Goal: Find specific page/section: Find specific page/section

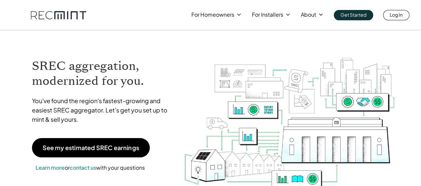
click at [393, 17] on p "Log In" at bounding box center [396, 14] width 13 height 9
click at [403, 14] on p "Log In" at bounding box center [396, 14] width 13 height 9
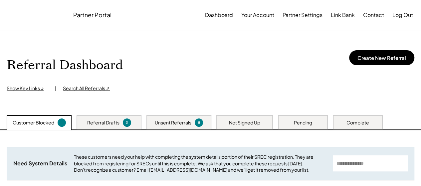
click at [74, 88] on div "Search All Referrals ↗" at bounding box center [86, 88] width 47 height 7
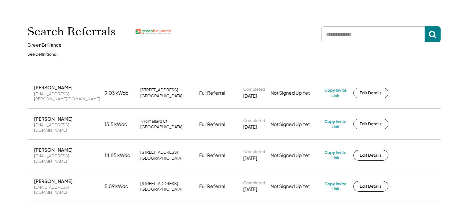
scroll to position [37, 0]
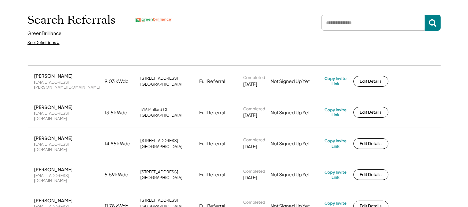
click at [182, 82] on div "[STREET_ADDRESS][PERSON_NAME]" at bounding box center [167, 81] width 55 height 11
drag, startPoint x: 182, startPoint y: 82, endPoint x: 143, endPoint y: 77, distance: 38.6
click at [143, 77] on div "1108 Twin Oak Dr Hyattsville, MD 20782" at bounding box center [167, 81] width 55 height 11
copy div "1108 Twin Oak Dr Hyattsville, MD 20782"
click at [233, 50] on div "Search Referrals GreenBrilliance See Definitions ↓" at bounding box center [234, 29] width 426 height 72
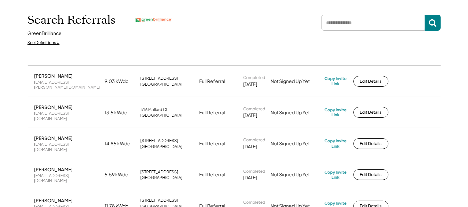
click at [355, 17] on input "input" at bounding box center [372, 23] width 103 height 16
type input "*******"
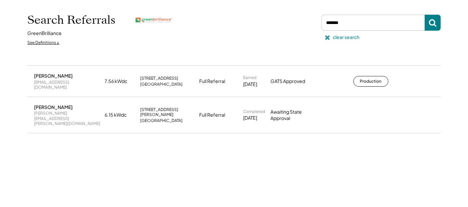
click at [345, 36] on div "clear search" at bounding box center [346, 37] width 27 height 7
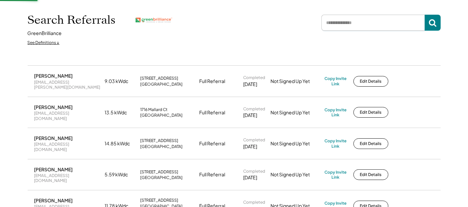
click at [344, 27] on input "input" at bounding box center [372, 23] width 103 height 16
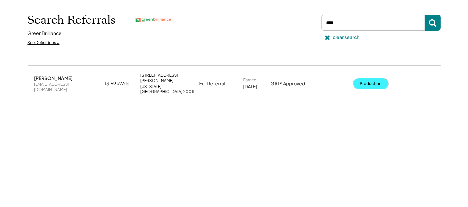
click at [382, 78] on button "Production" at bounding box center [370, 83] width 35 height 11
click at [346, 28] on input "input" at bounding box center [372, 23] width 103 height 16
type input "******"
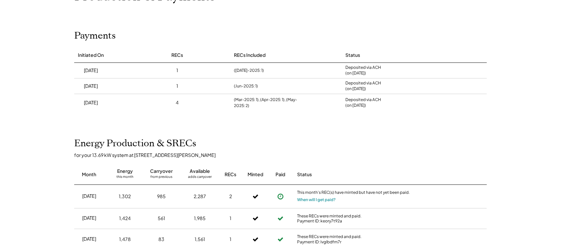
scroll to position [44, 0]
